Goal: Task Accomplishment & Management: Manage account settings

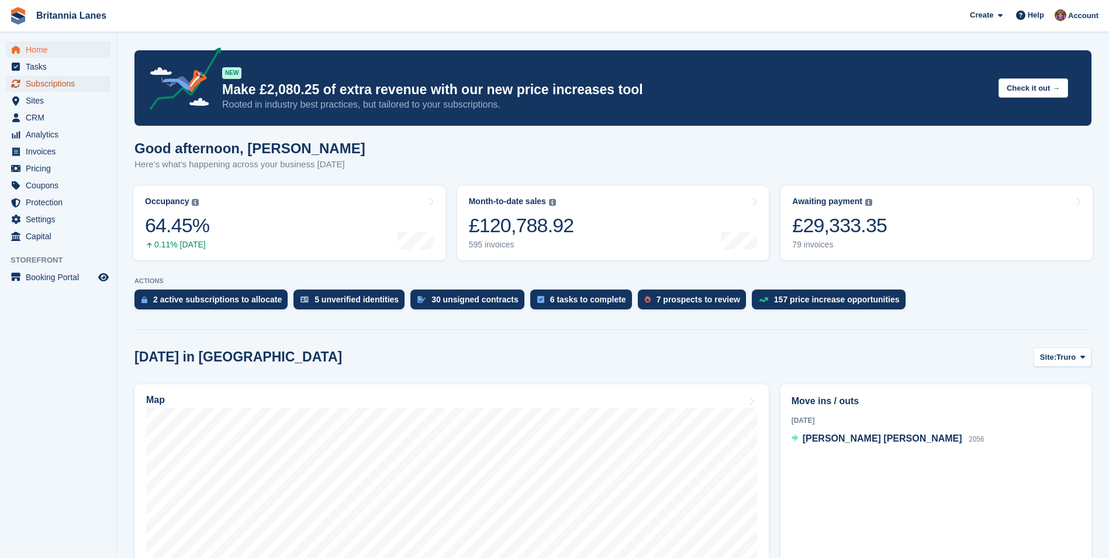
click at [75, 78] on span "Subscriptions" at bounding box center [61, 83] width 70 height 16
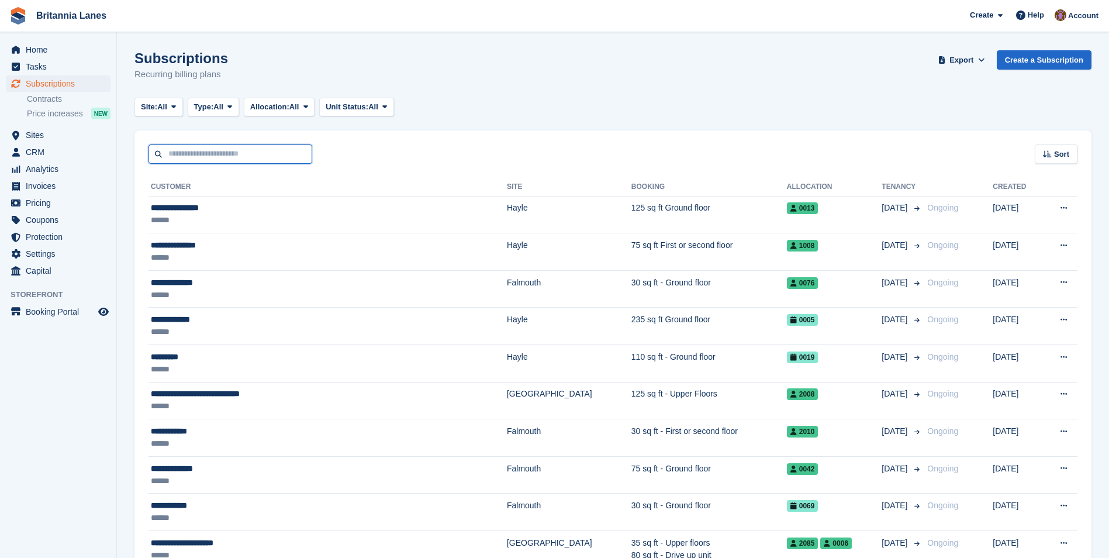
click at [193, 157] on input "text" at bounding box center [230, 153] width 164 height 19
type input "******"
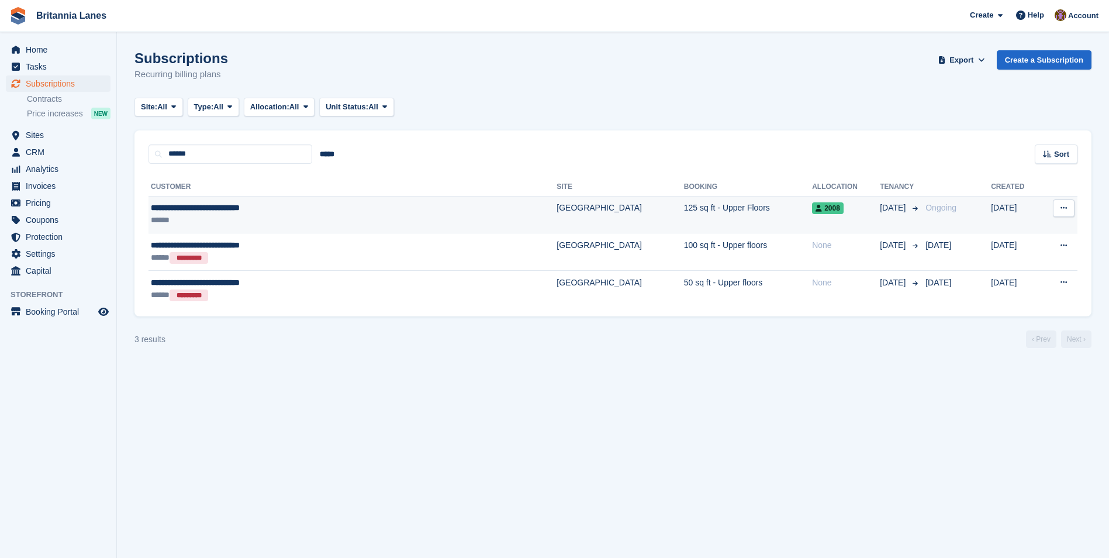
click at [328, 212] on div "**********" at bounding box center [286, 208] width 271 height 12
